Goal: Navigation & Orientation: Go to known website

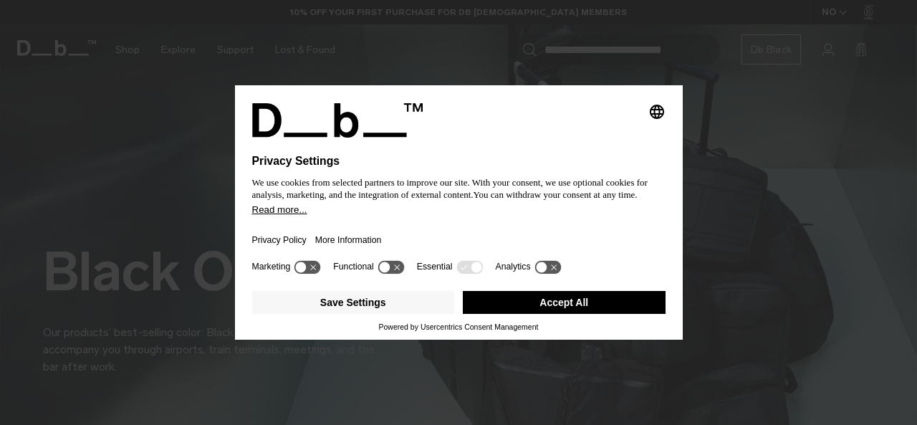
click at [406, 305] on button "Save Settings" at bounding box center [353, 302] width 203 height 23
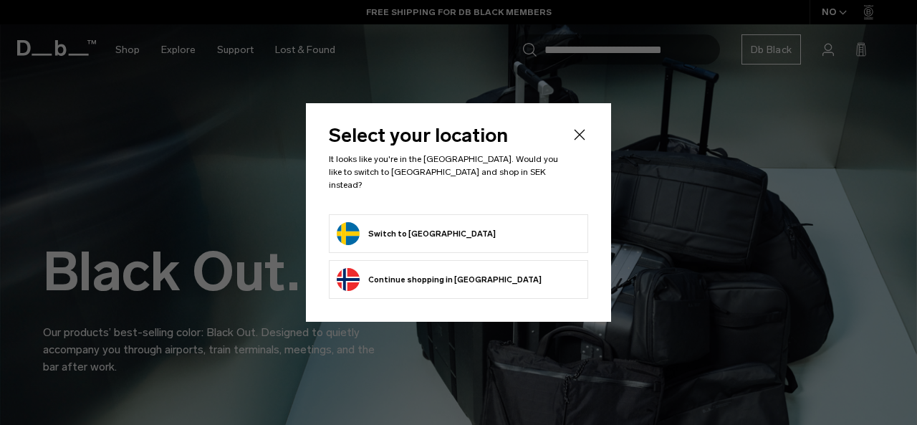
click at [440, 232] on form "Switch to [GEOGRAPHIC_DATA]" at bounding box center [459, 233] width 244 height 23
click at [398, 231] on button "Switch to [GEOGRAPHIC_DATA]" at bounding box center [416, 233] width 159 height 23
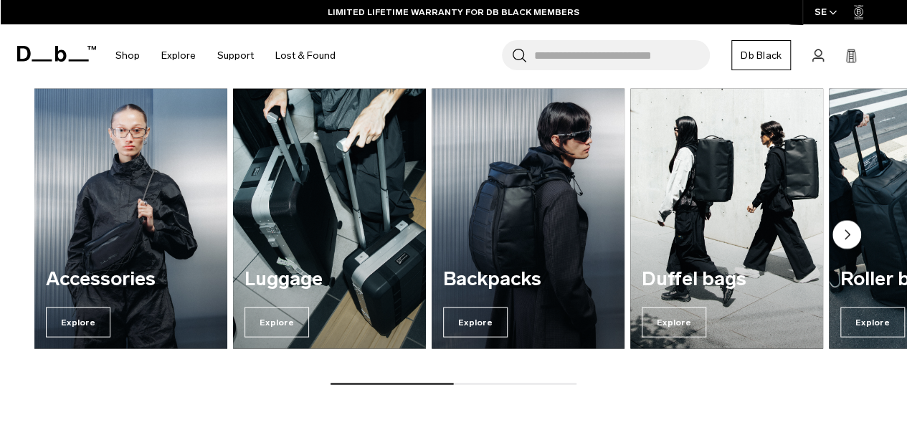
scroll to position [1438, 0]
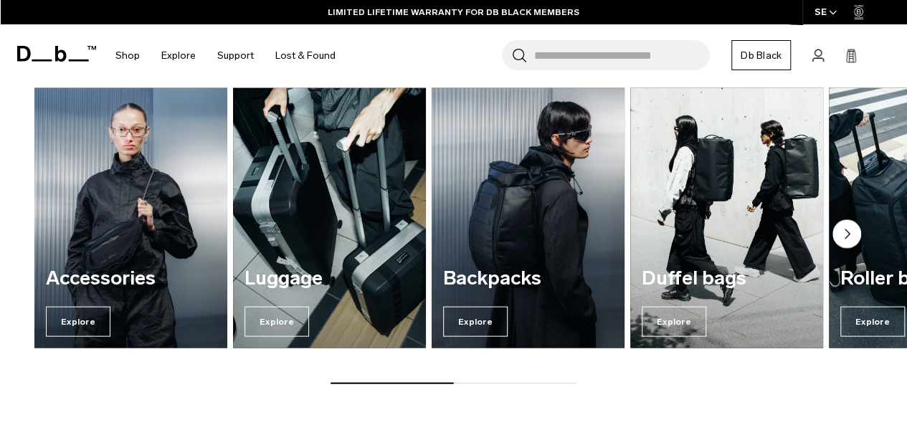
click at [851, 238] on circle "Next slide" at bounding box center [846, 234] width 29 height 29
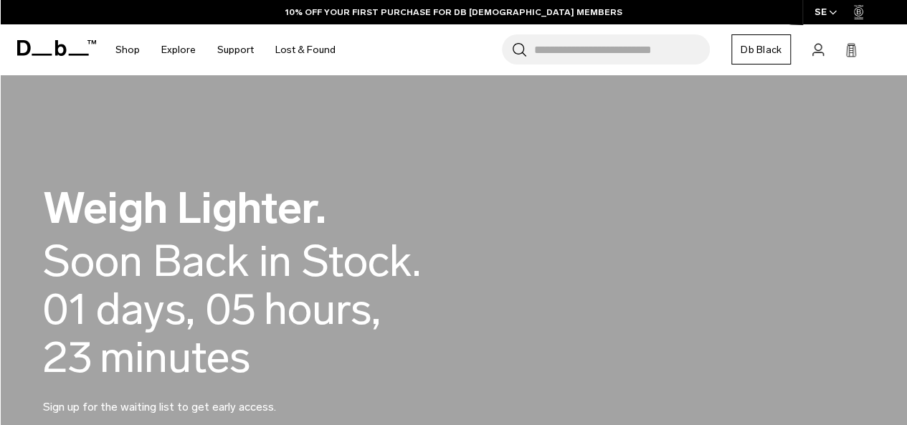
scroll to position [818, 0]
